Goal: Task Accomplishment & Management: Manage account settings

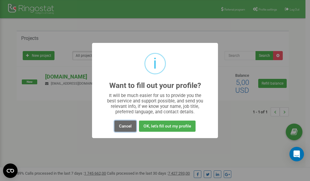
click at [128, 126] on button "Cancel" at bounding box center [126, 126] width 22 height 11
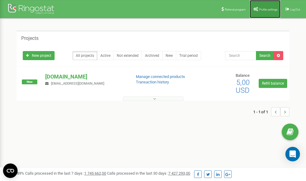
click at [264, 12] on link "Profile settings" at bounding box center [264, 9] width 31 height 18
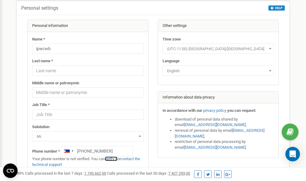
click at [114, 159] on link "verify it" at bounding box center [111, 159] width 12 height 5
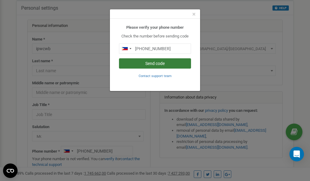
click at [145, 62] on button "Send code" at bounding box center [155, 63] width 72 height 10
